Goal: Task Accomplishment & Management: Complete application form

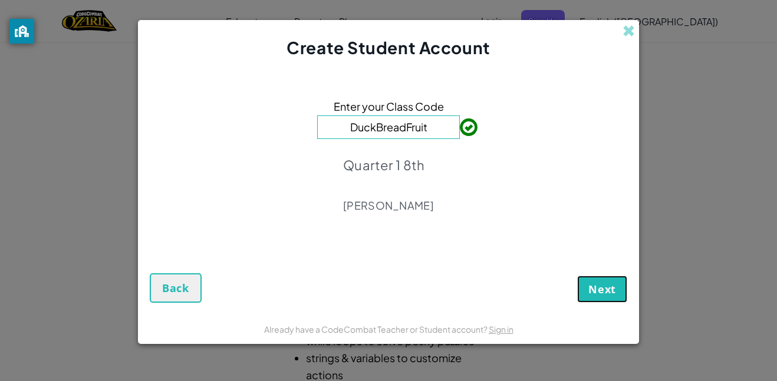
click at [596, 285] on span "Next" at bounding box center [602, 289] width 28 height 14
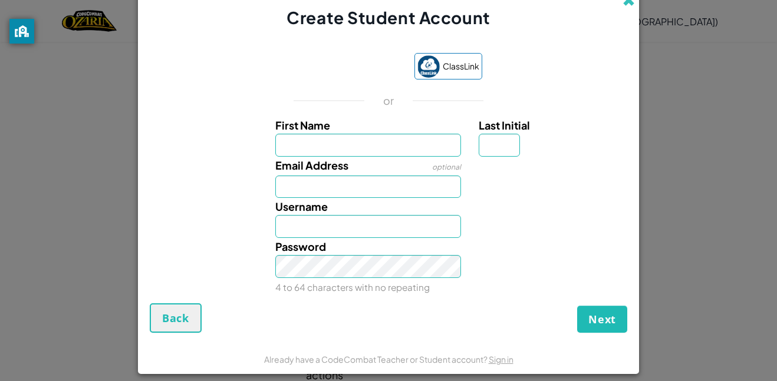
click at [627, 3] on span at bounding box center [628, 0] width 12 height 12
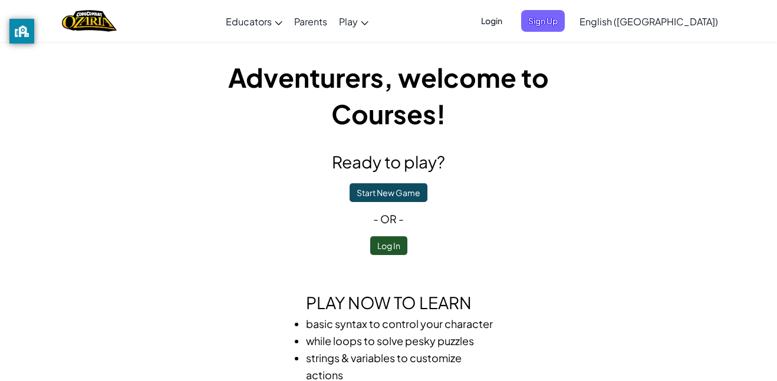
scroll to position [69, 0]
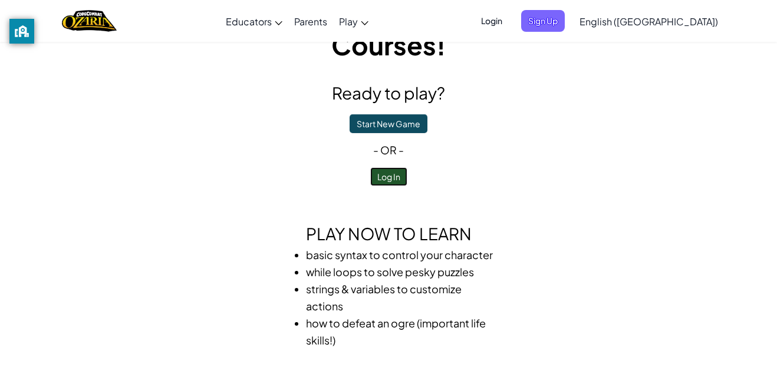
click at [398, 173] on button "Log In" at bounding box center [388, 176] width 37 height 19
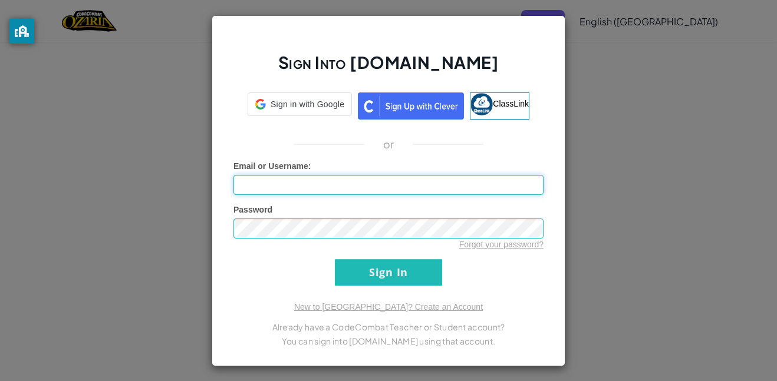
type input "[EMAIL_ADDRESS][DOMAIN_NAME]"
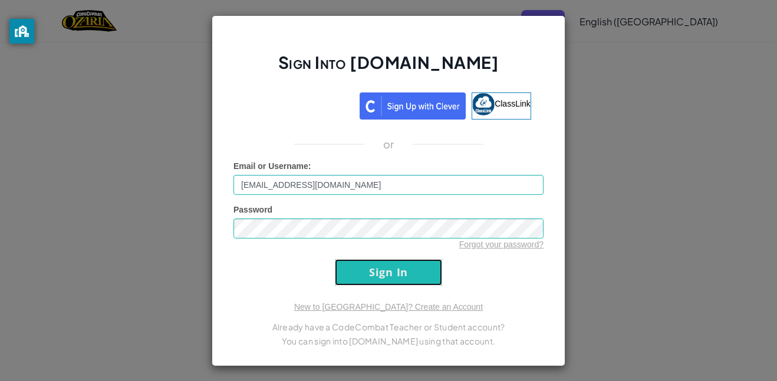
click at [353, 270] on input "Sign In" at bounding box center [388, 272] width 107 height 27
